Goal: Check status: Check status

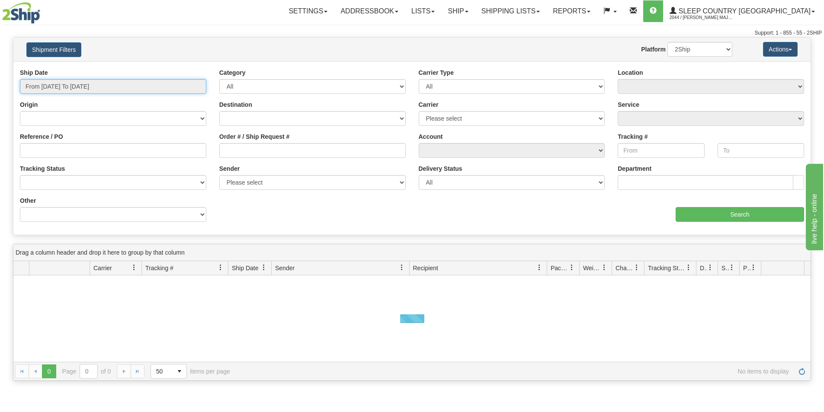
click at [124, 83] on input "From [DATE] To [DATE]" at bounding box center [113, 86] width 186 height 15
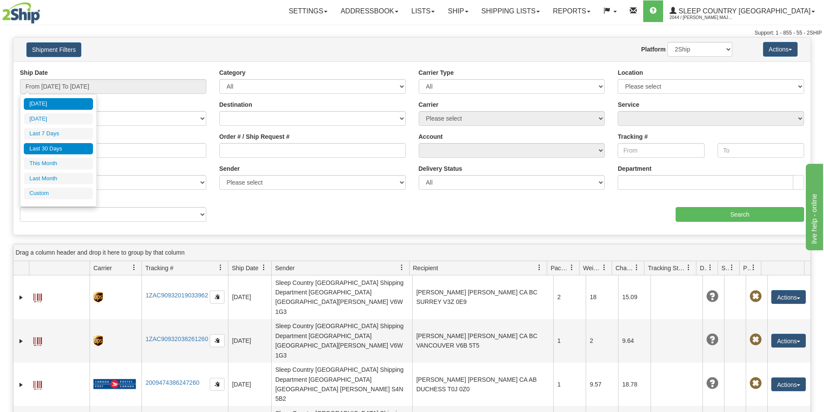
click at [66, 151] on li "Last 30 Days" at bounding box center [58, 149] width 69 height 12
type input "From [DATE] To [DATE]"
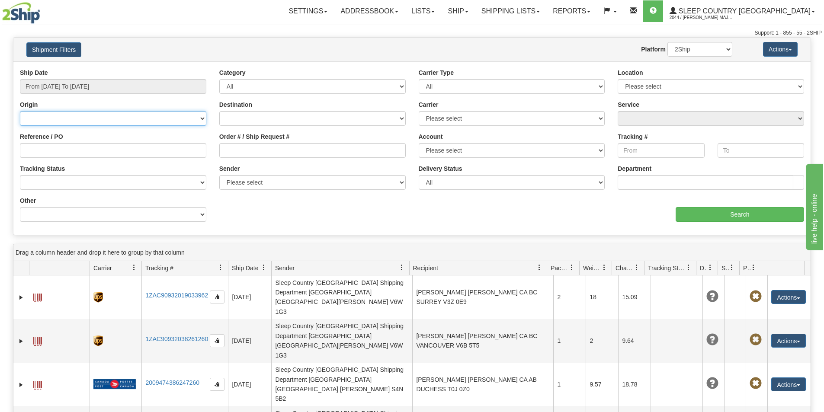
click at [111, 116] on select "[GEOGRAPHIC_DATA] [GEOGRAPHIC_DATA] [GEOGRAPHIC_DATA] [US_STATE] [GEOGRAPHIC_DA…" at bounding box center [113, 118] width 186 height 15
drag, startPoint x: 383, startPoint y: 204, endPoint x: 186, endPoint y: 136, distance: 207.6
click at [382, 204] on div "Ship Date From [DATE] To [DATE] Category All Inbound Outbound Carrier Type All …" at bounding box center [411, 148] width 797 height 160
click at [74, 151] on input "Reference / PO" at bounding box center [113, 150] width 186 height 15
paste input "1053936"
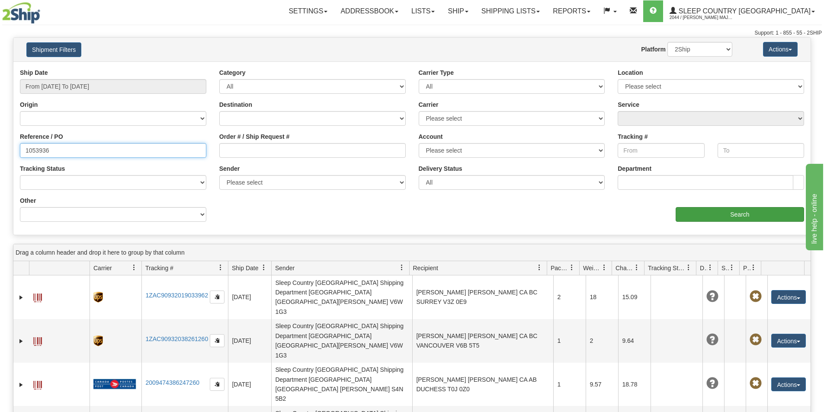
type input "1053936"
click at [733, 211] on input "Search" at bounding box center [740, 214] width 128 height 15
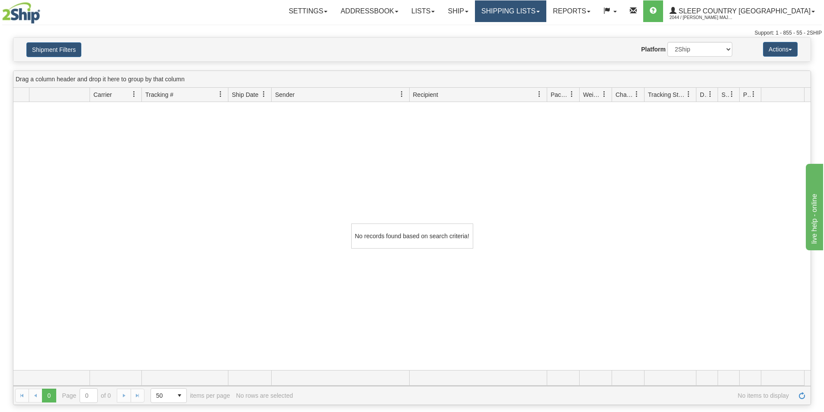
click at [546, 13] on link "Shipping lists" at bounding box center [510, 11] width 71 height 22
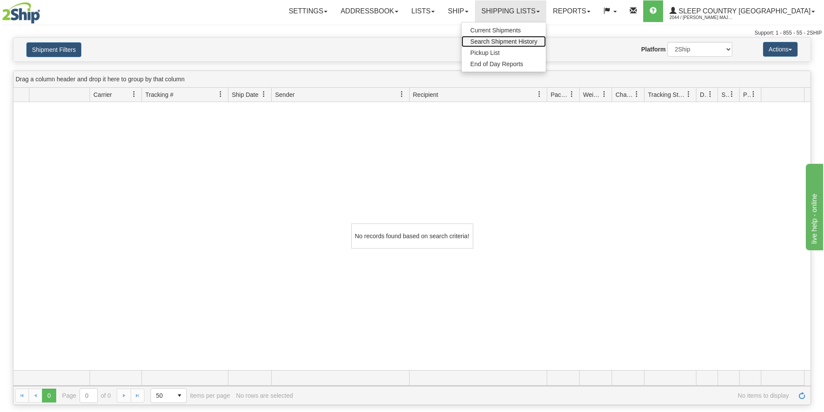
click at [537, 38] on span "Search Shipment History" at bounding box center [503, 41] width 67 height 7
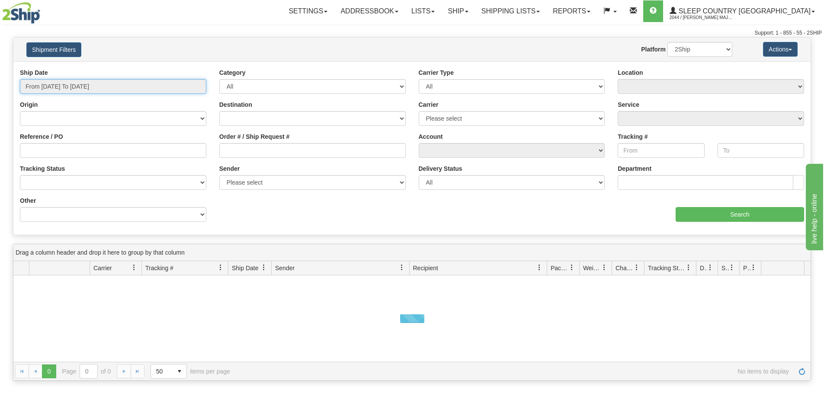
click at [168, 88] on input "From [DATE] To [DATE]" at bounding box center [113, 86] width 186 height 15
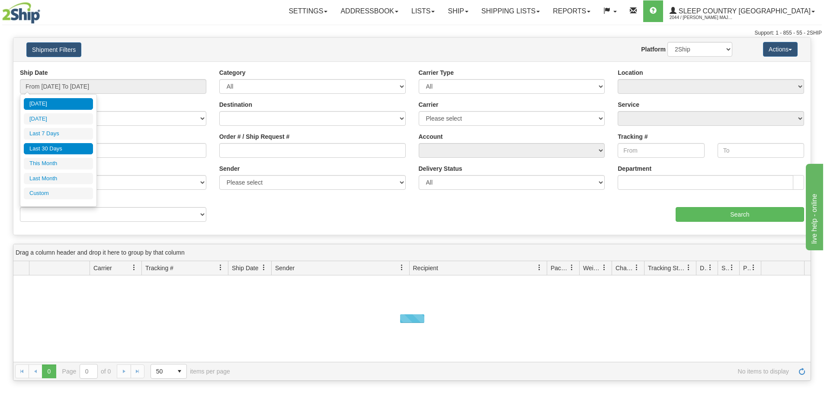
click at [76, 148] on li "Last 30 Days" at bounding box center [58, 149] width 69 height 12
type input "From [DATE] To [DATE]"
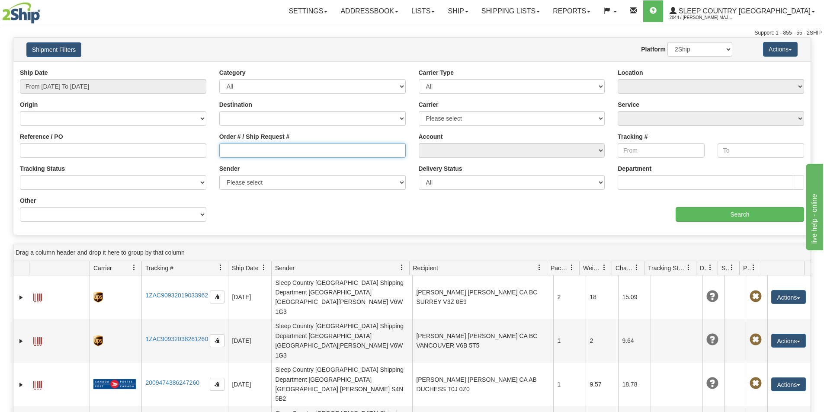
click at [255, 149] on input "Order # / Ship Request #" at bounding box center [312, 150] width 186 height 15
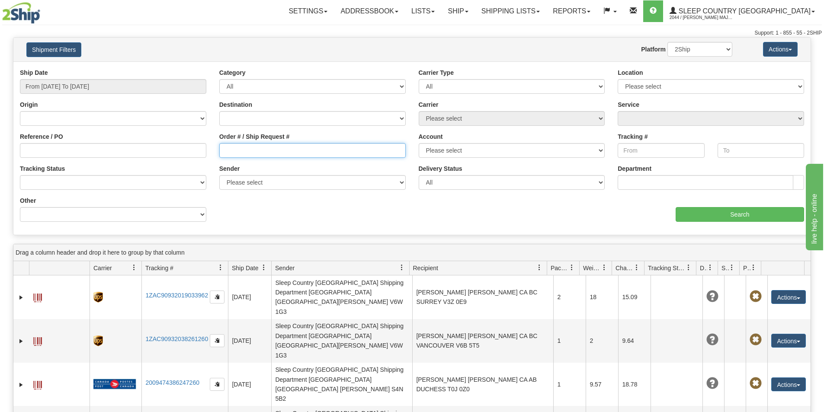
paste input "1053936"
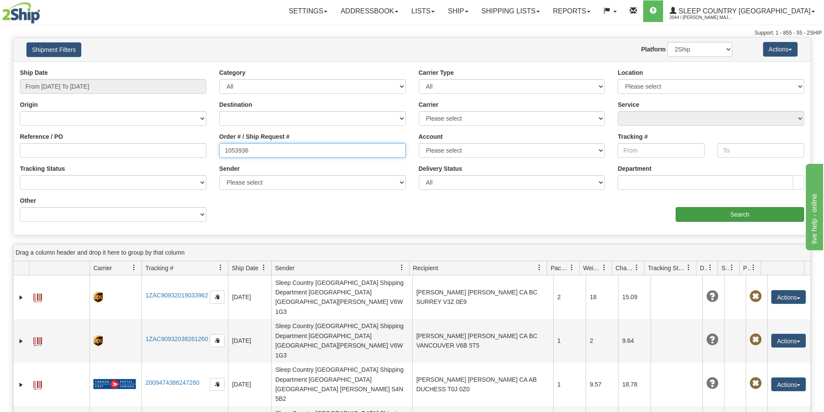
type input "1053936"
click at [744, 218] on input "Search" at bounding box center [740, 214] width 128 height 15
